Goal: Check status: Check status

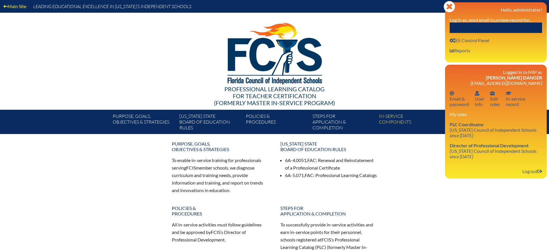
click at [531, 25] on input "text" at bounding box center [496, 28] width 92 height 10
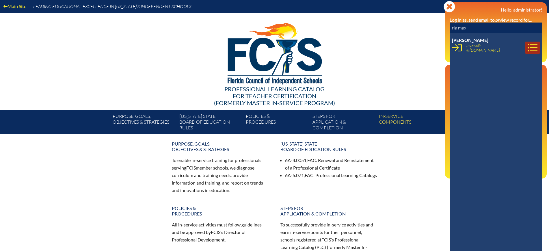
type input "ria max"
click at [520, 47] on li "[PERSON_NAME] maxwellr @[DOMAIN_NAME] {email_id}" at bounding box center [497, 46] width 90 height 19
click at [528, 51] on icon at bounding box center [533, 48] width 10 height 10
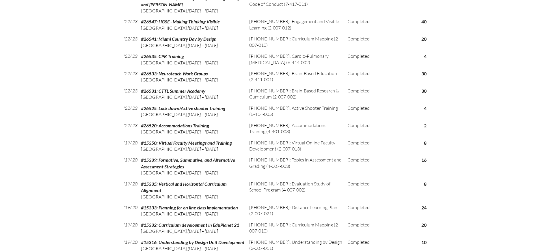
scroll to position [542, 0]
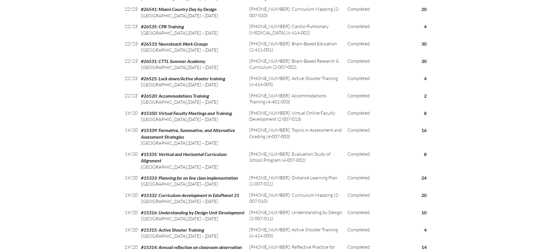
drag, startPoint x: 433, startPoint y: 215, endPoint x: 126, endPoint y: 33, distance: 356.8
click at [126, 33] on div "In-service record Ria Maxwell Areas of Certification Certification Period July …" at bounding box center [274, 239] width 325 height 1257
copy table "Year Activity Component Activity Status Points Pending Points Earned '24/'25 #3…"
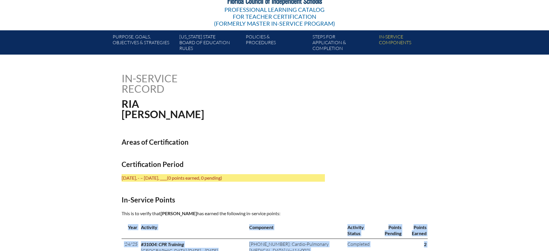
scroll to position [0, 0]
